Goal: Information Seeking & Learning: Learn about a topic

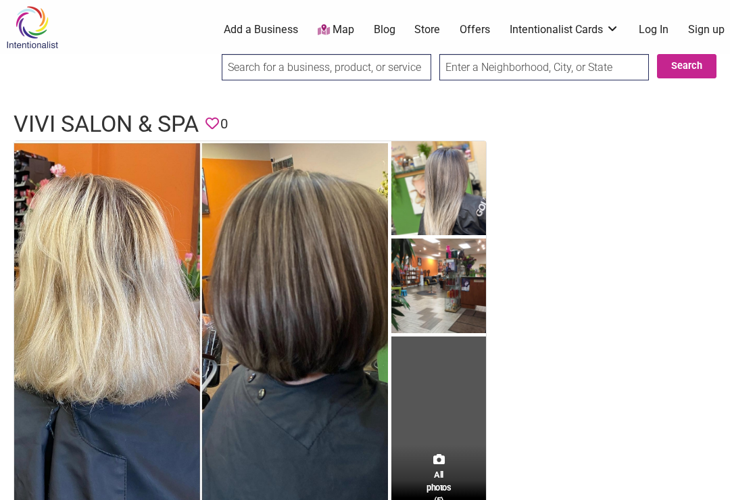
click at [456, 312] on img at bounding box center [439, 288] width 95 height 98
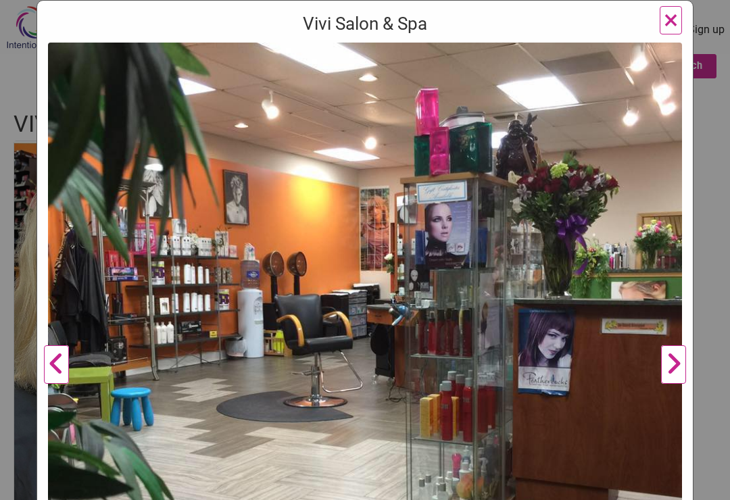
click at [666, 371] on button "Next" at bounding box center [673, 365] width 37 height 645
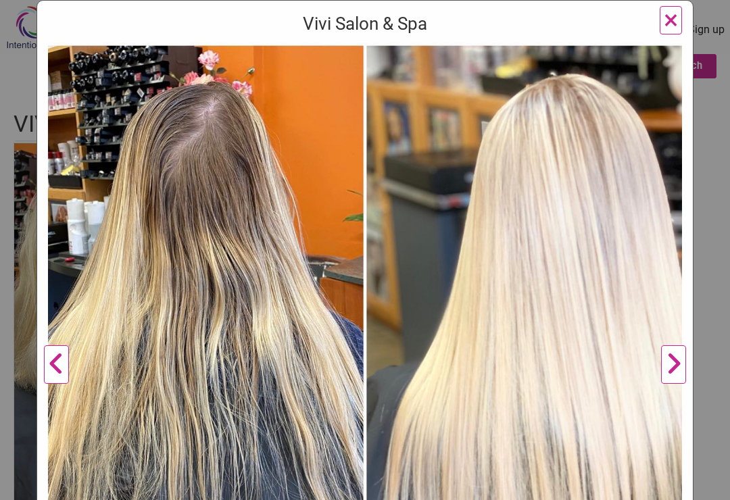
click at [670, 365] on button "Next" at bounding box center [673, 365] width 37 height 645
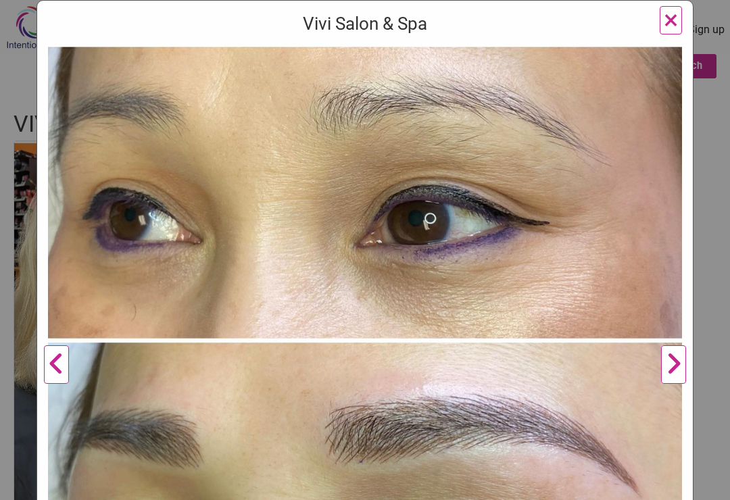
click at [665, 363] on button "Next" at bounding box center [673, 365] width 37 height 645
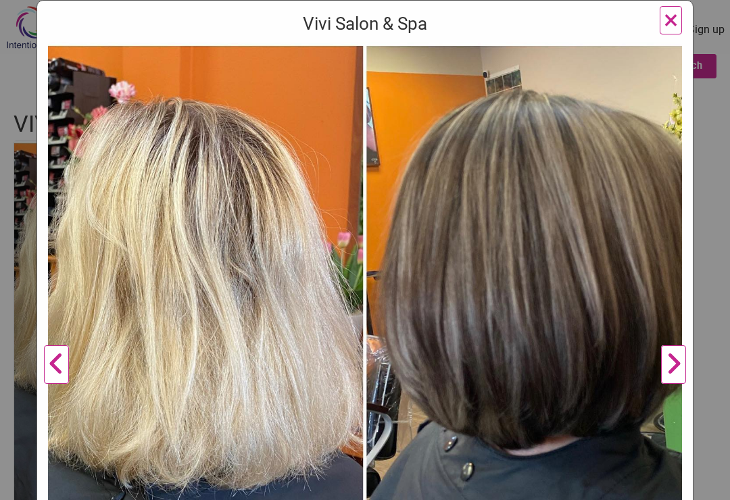
click at [668, 365] on button "Next" at bounding box center [673, 365] width 37 height 645
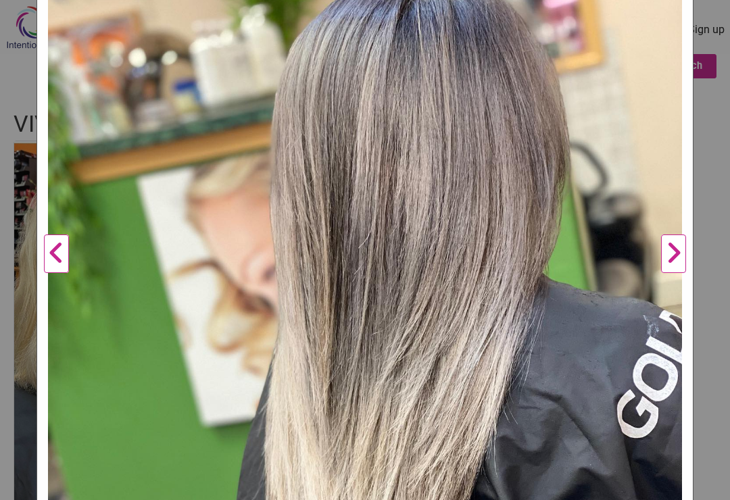
scroll to position [214, 0]
click at [686, 258] on button "Next" at bounding box center [673, 254] width 37 height 645
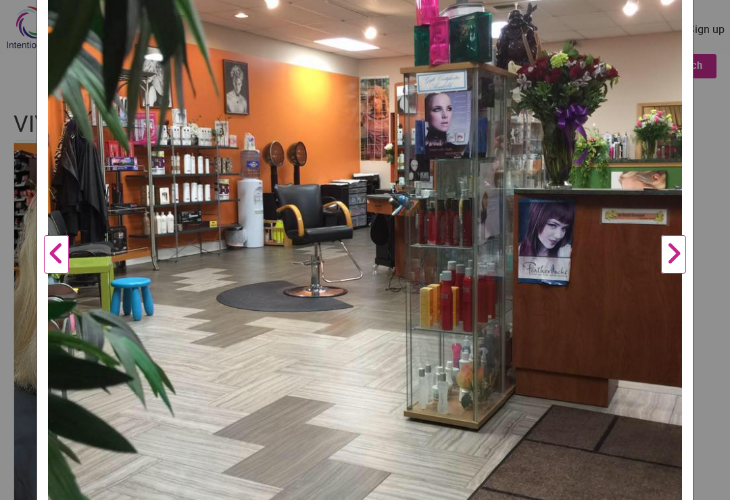
click at [677, 260] on button "Next" at bounding box center [673, 254] width 37 height 645
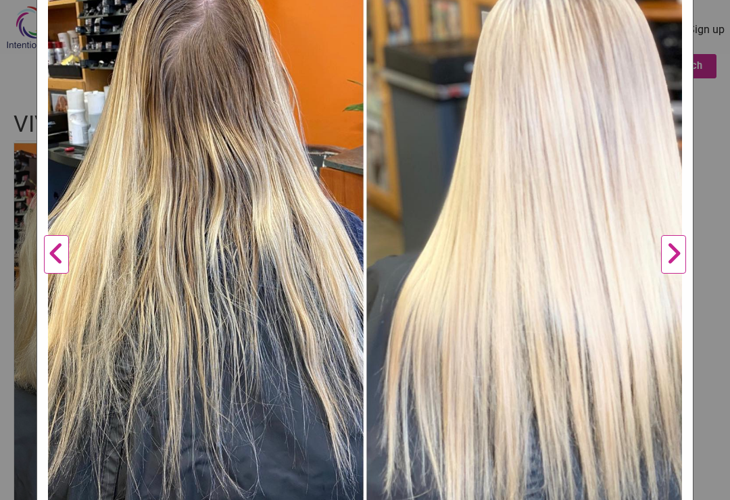
click at [676, 258] on button "Next" at bounding box center [673, 254] width 37 height 645
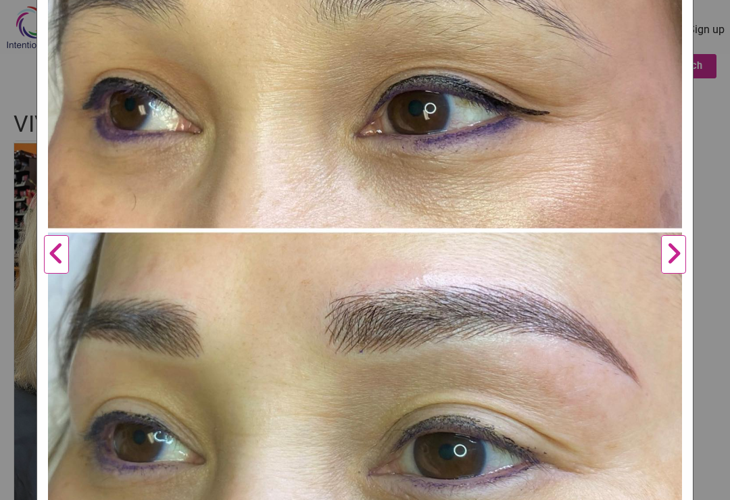
click at [675, 260] on button "Next" at bounding box center [673, 254] width 37 height 645
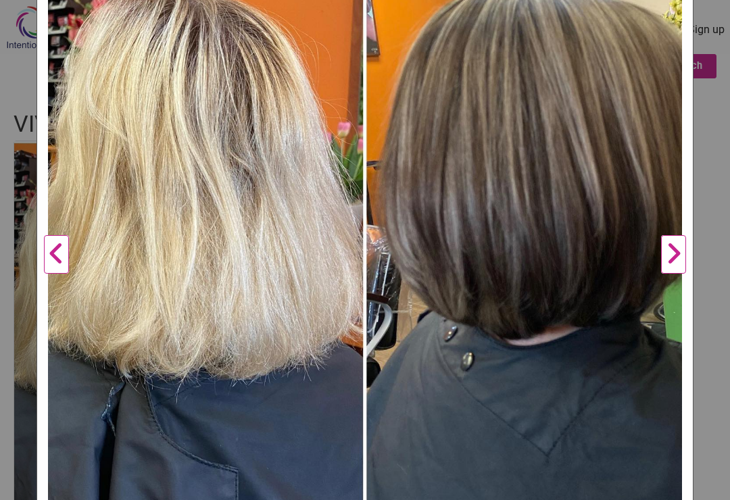
click at [670, 272] on button "Next" at bounding box center [673, 254] width 37 height 645
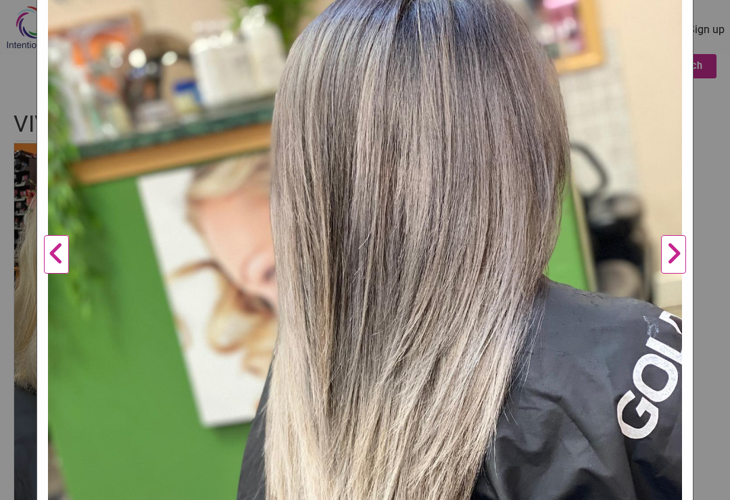
click at [668, 271] on button "Next" at bounding box center [673, 254] width 37 height 645
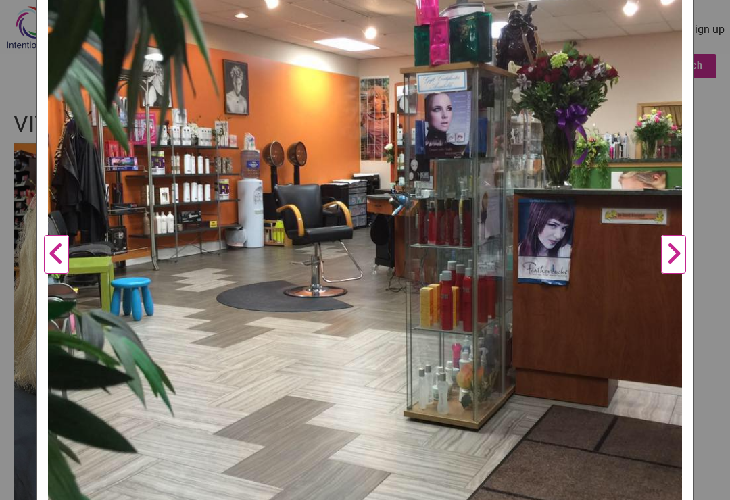
click at [671, 270] on button "Next" at bounding box center [673, 254] width 37 height 645
click at [674, 265] on button "Next" at bounding box center [673, 254] width 37 height 645
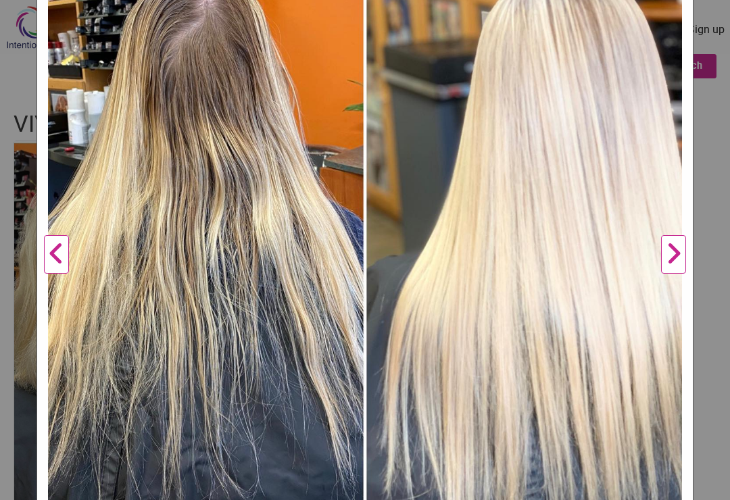
click at [677, 264] on button "Next" at bounding box center [673, 254] width 37 height 645
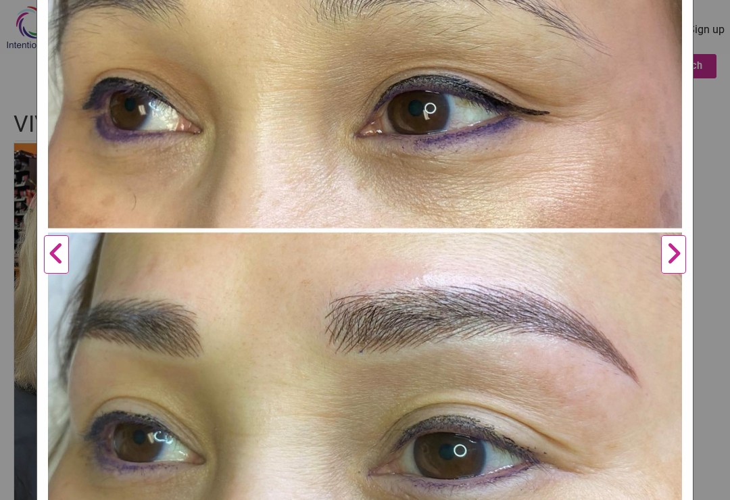
click at [669, 268] on button "Next" at bounding box center [673, 254] width 37 height 645
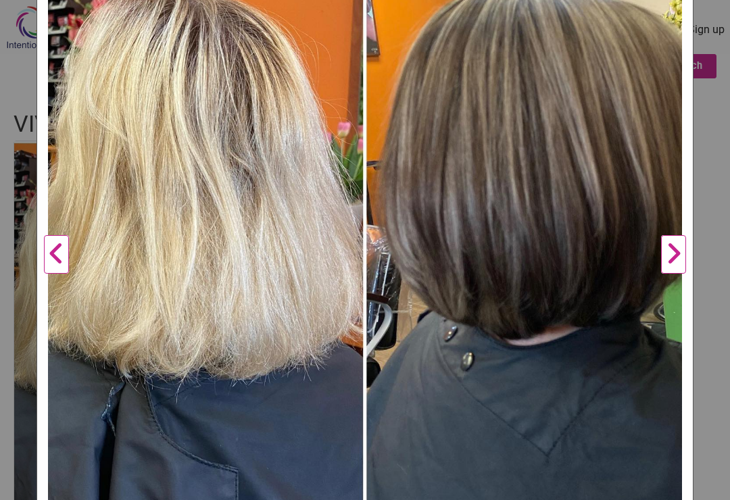
click at [676, 267] on button "Next" at bounding box center [673, 254] width 37 height 645
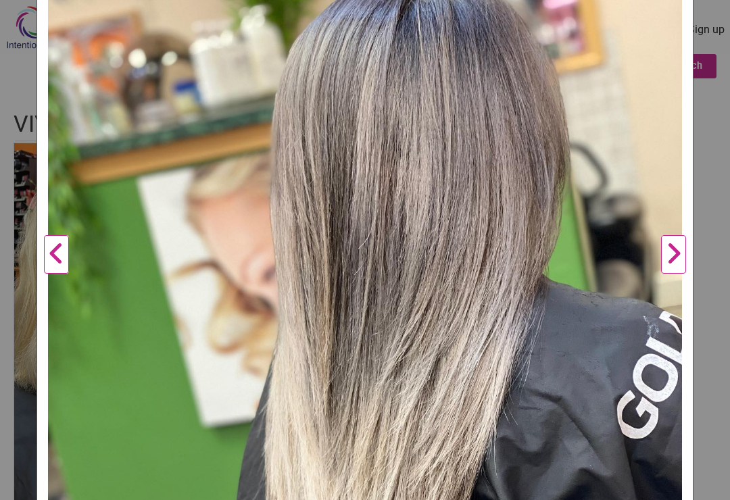
click at [680, 267] on button "Next" at bounding box center [673, 254] width 37 height 645
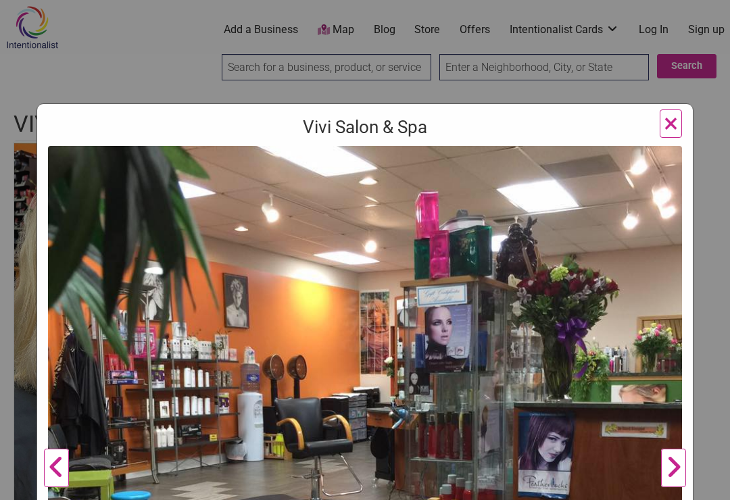
scroll to position [0, 0]
click at [680, 124] on button "×" at bounding box center [671, 124] width 22 height 28
